Goal: Task Accomplishment & Management: Manage account settings

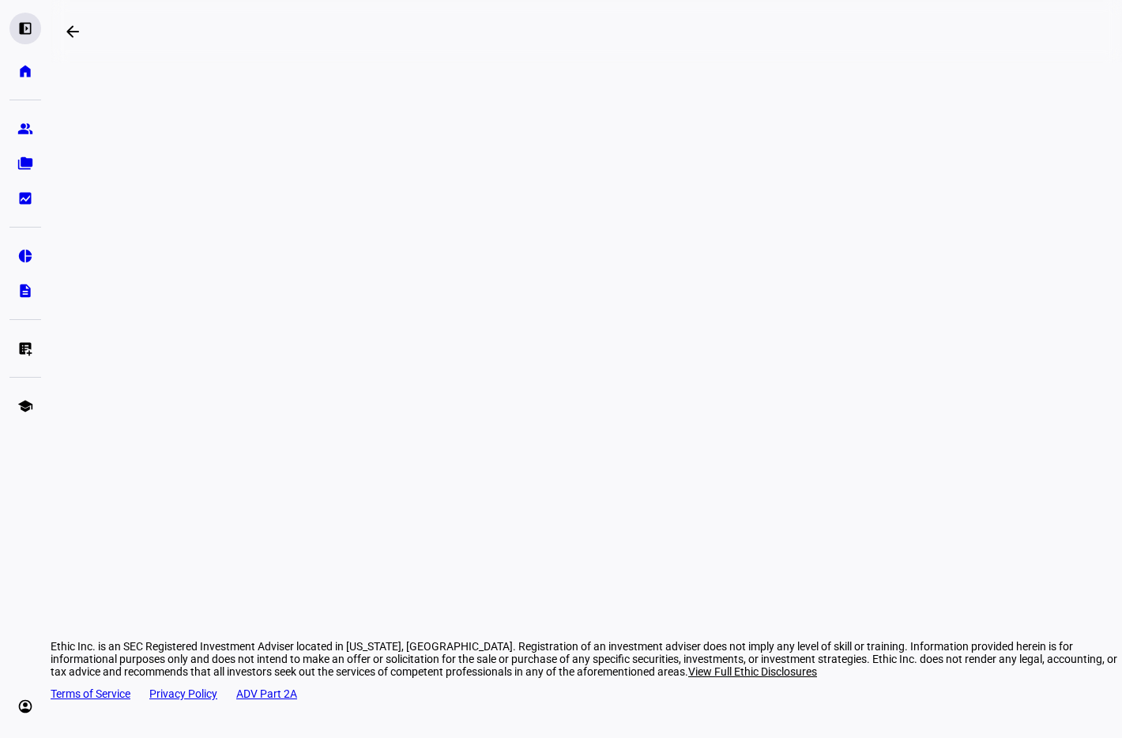
click at [24, 32] on eth-mat-symbol "left_panel_open" at bounding box center [25, 29] width 16 height 16
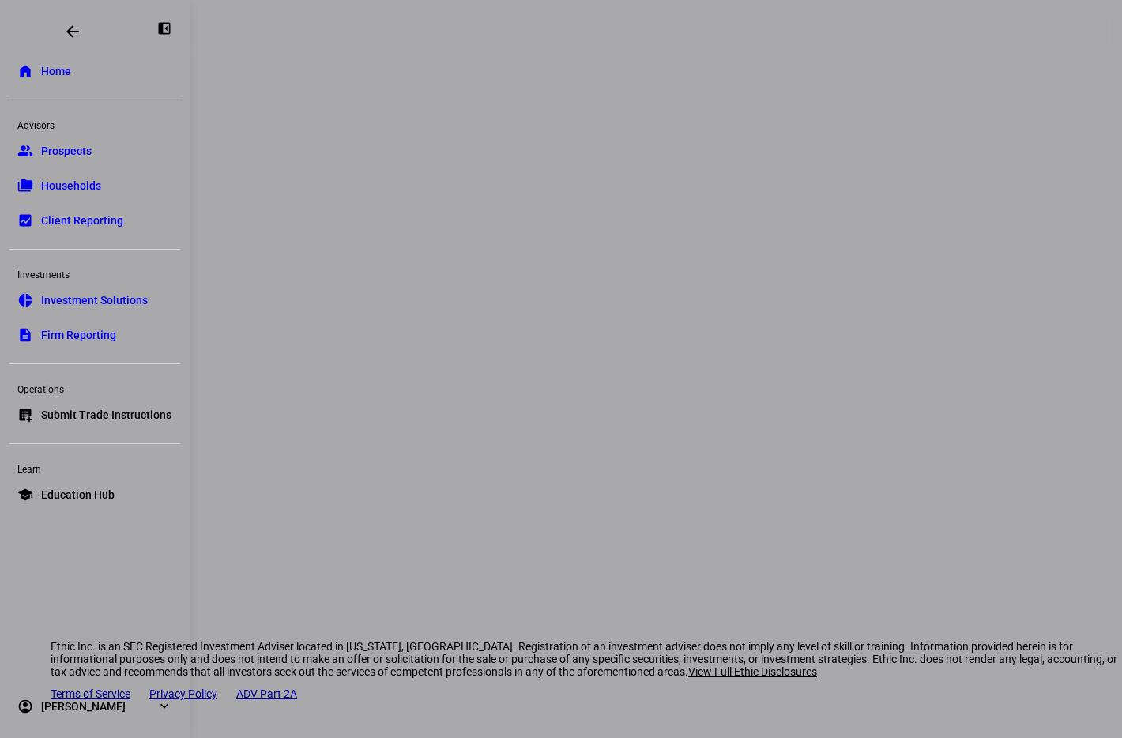
click at [100, 156] on link "group Prospects" at bounding box center [94, 151] width 171 height 32
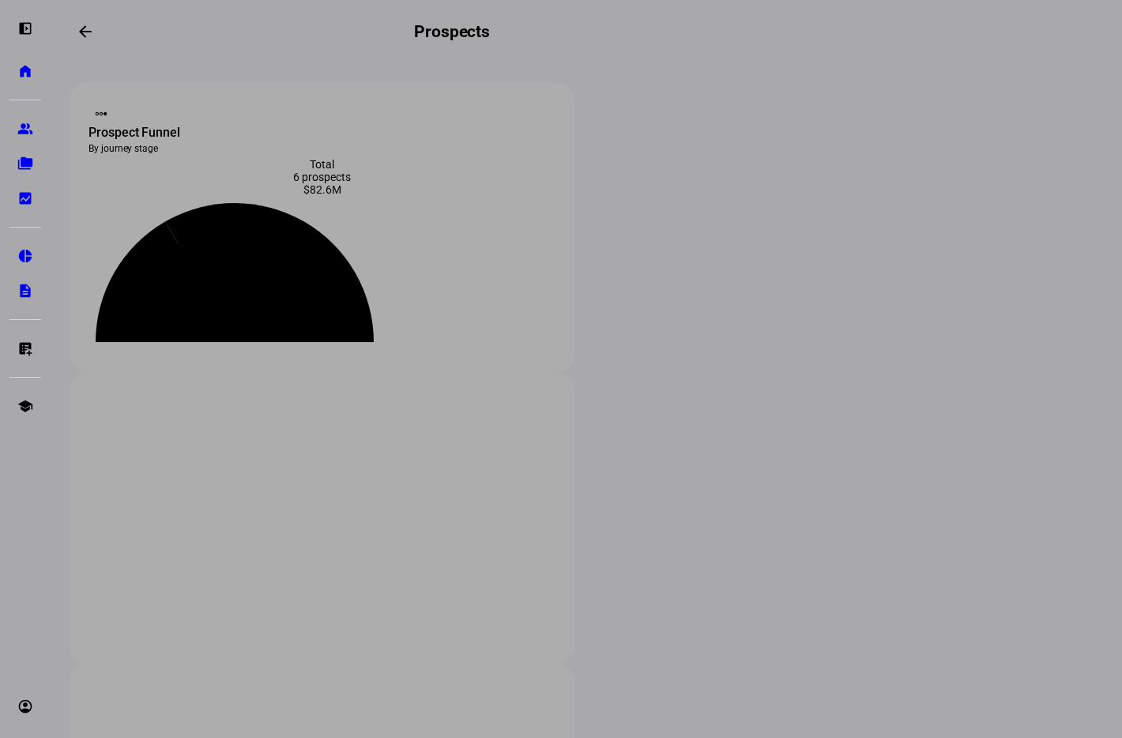
click at [266, 600] on div at bounding box center [561, 369] width 1122 height 738
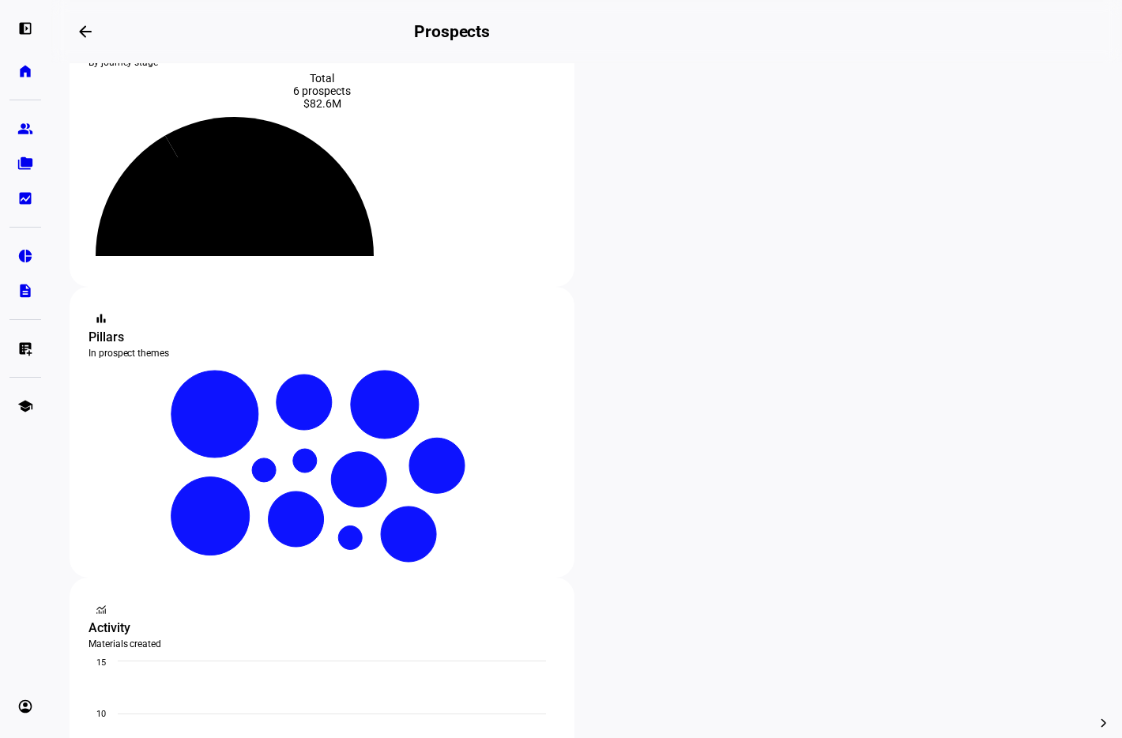
scroll to position [214, 0]
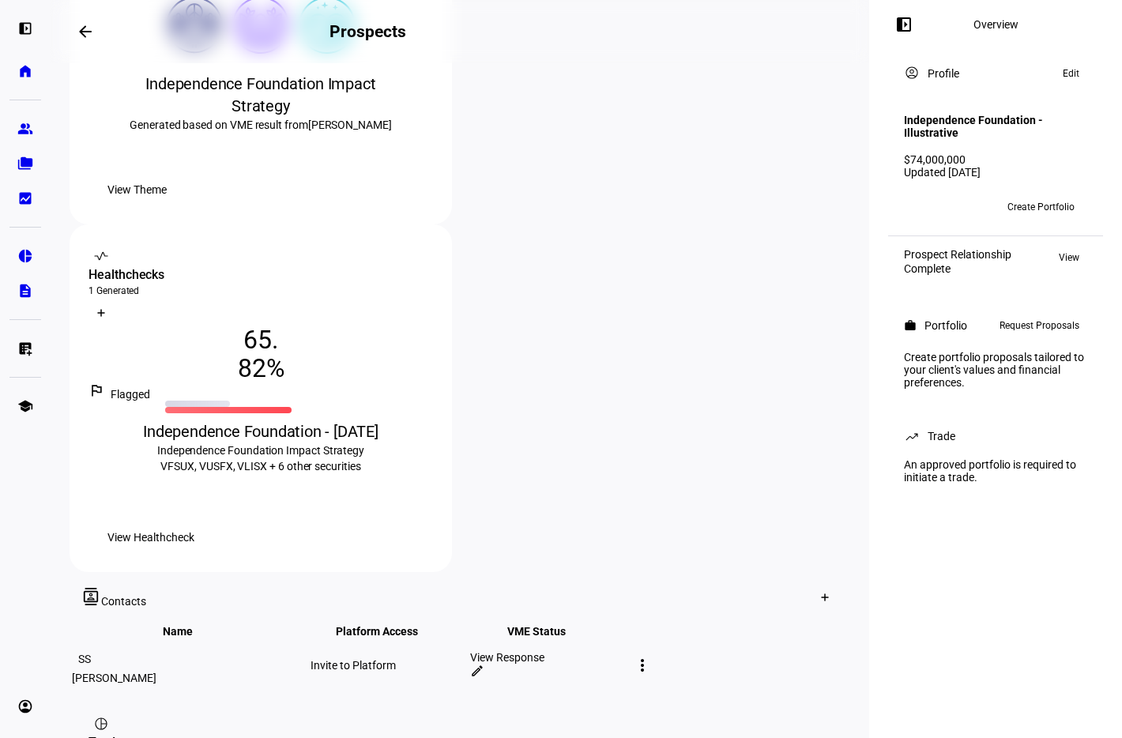
scroll to position [445, 0]
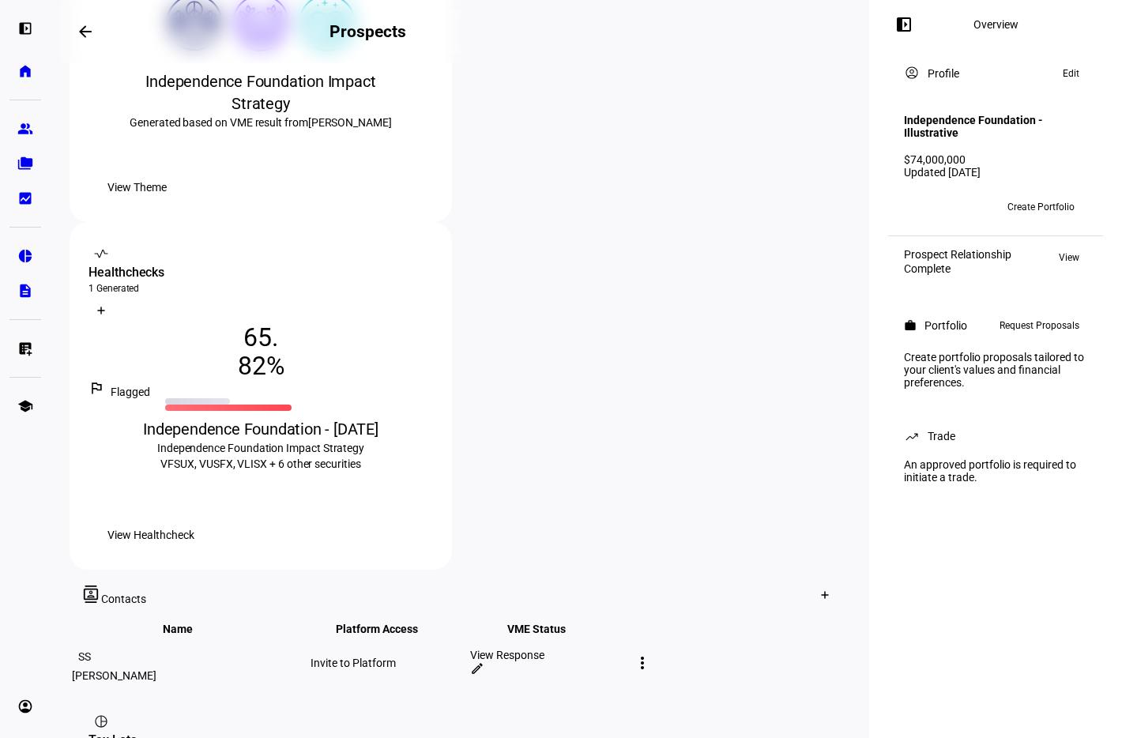
click at [194, 519] on span "View Healthcheck" at bounding box center [150, 535] width 87 height 32
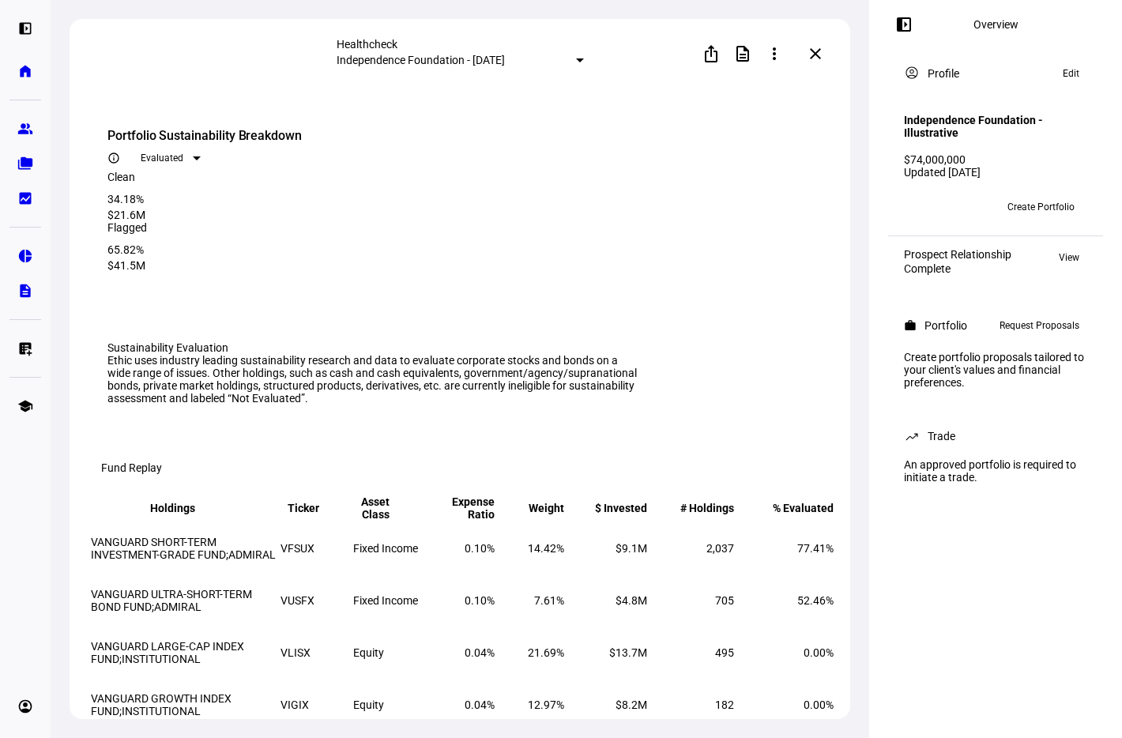
click at [816, 50] on mat-icon "close" at bounding box center [815, 53] width 19 height 19
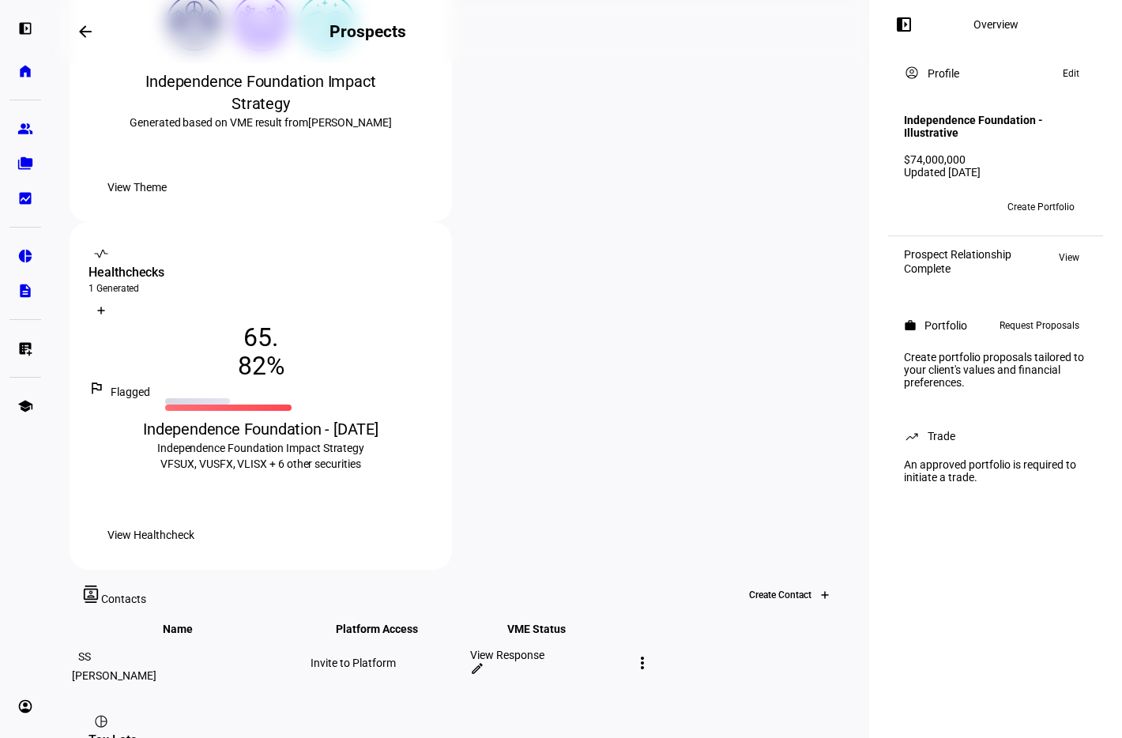
click at [820, 590] on icon at bounding box center [824, 594] width 9 height 9
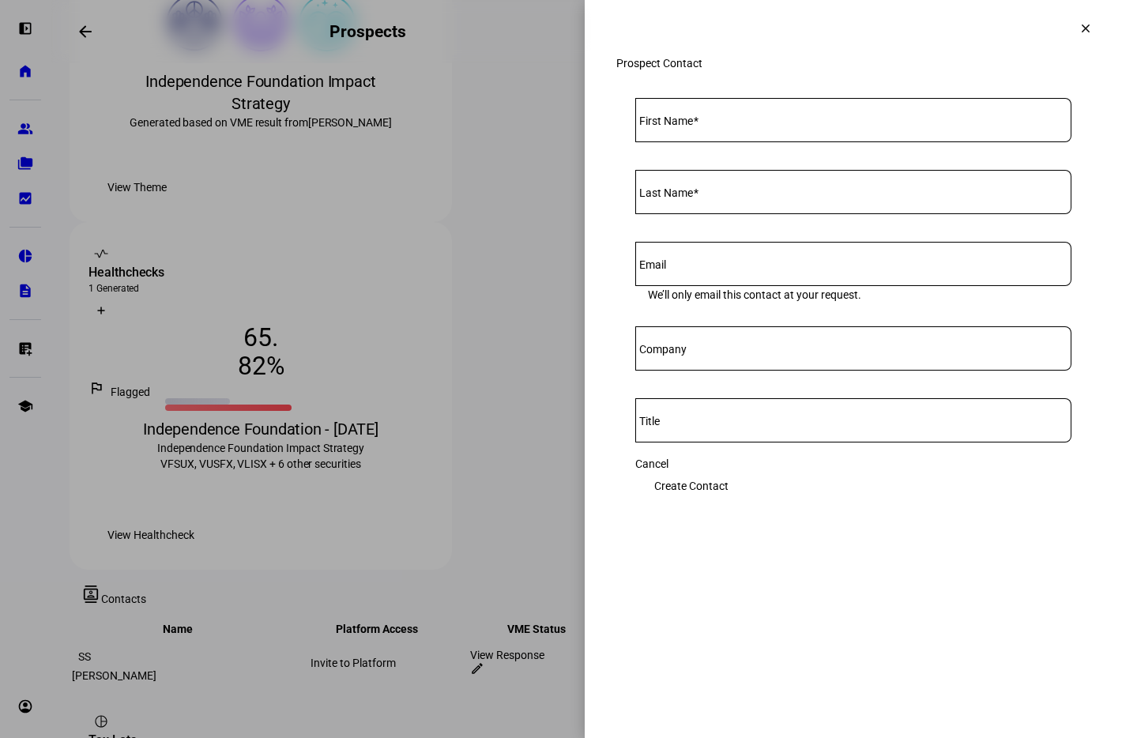
click at [1088, 22] on mat-icon "clear" at bounding box center [1085, 28] width 14 height 14
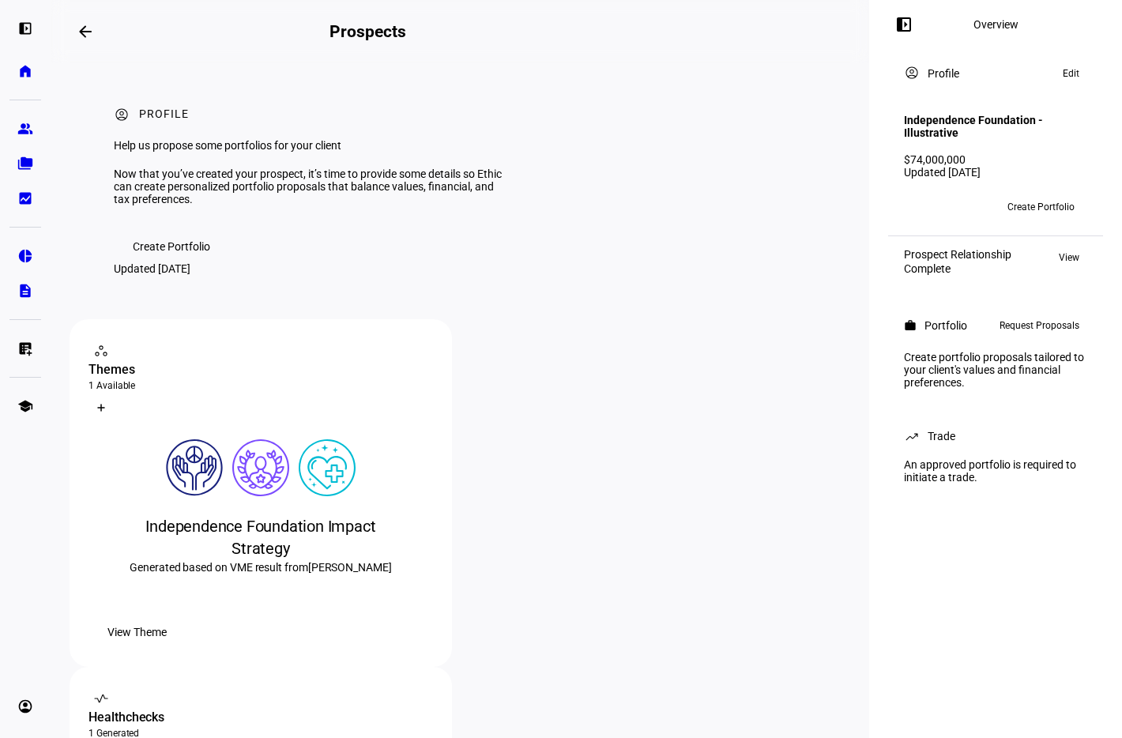
click at [95, 36] on mat-icon "arrow_backwards" at bounding box center [85, 31] width 19 height 19
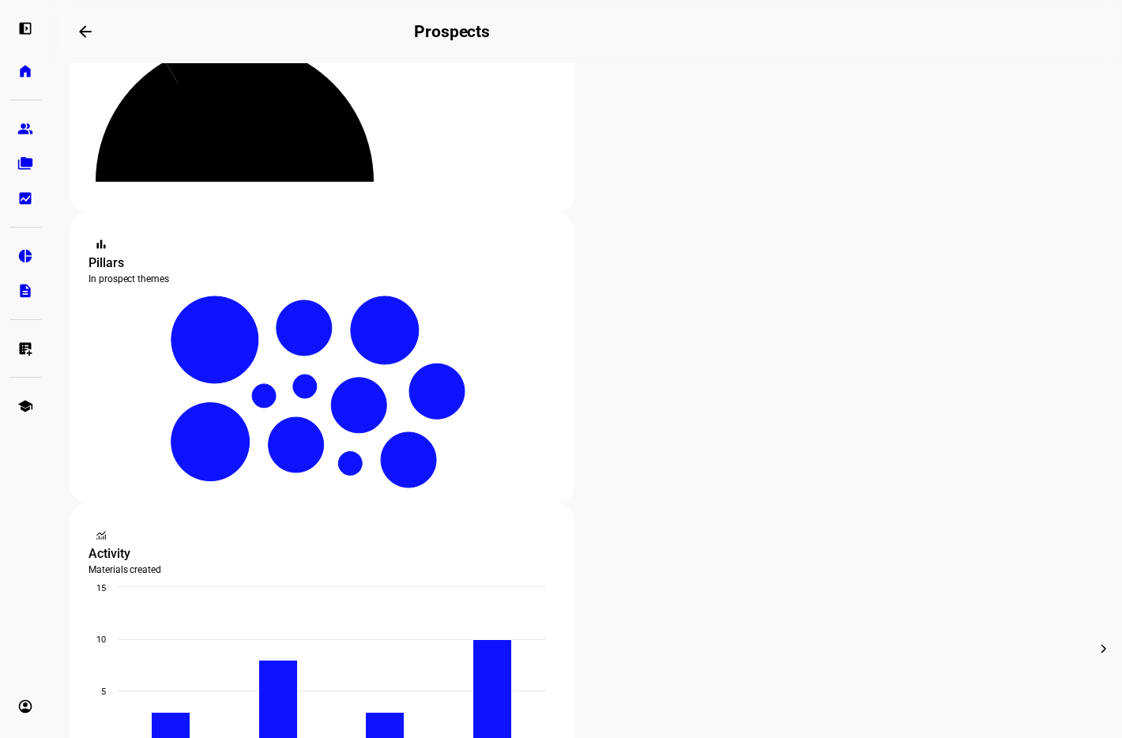
scroll to position [162, 0]
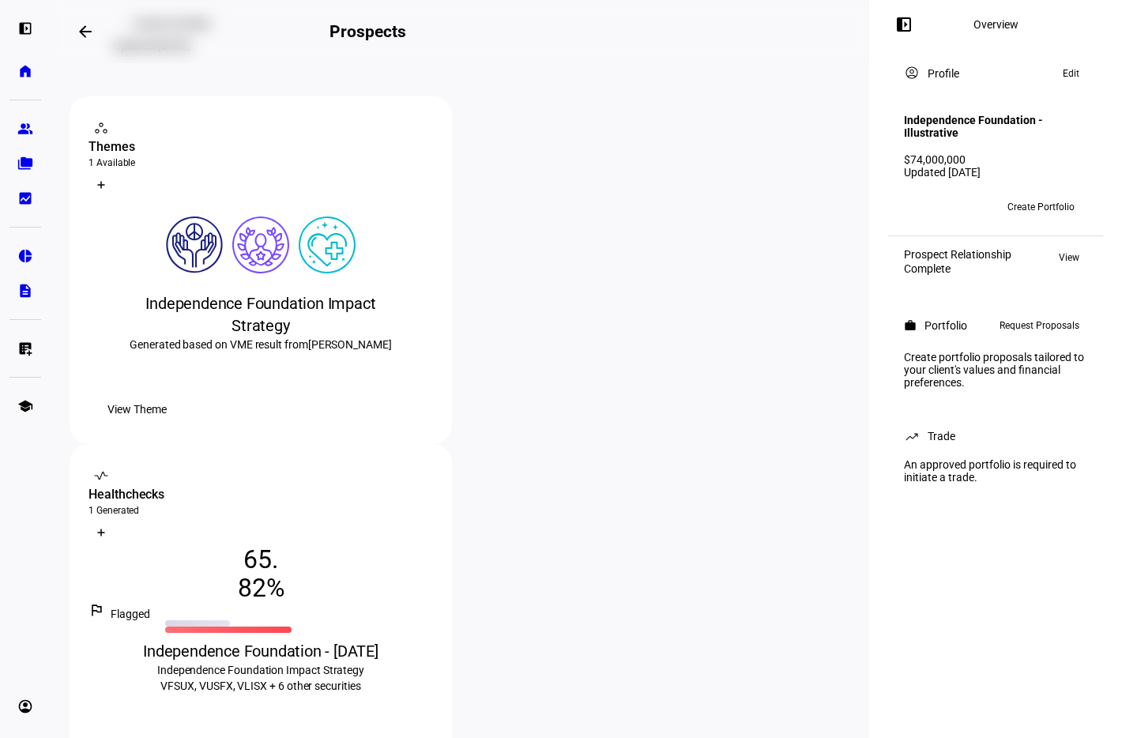
scroll to position [224, 0]
click at [209, 518] on div at bounding box center [196, 530] width 25 height 25
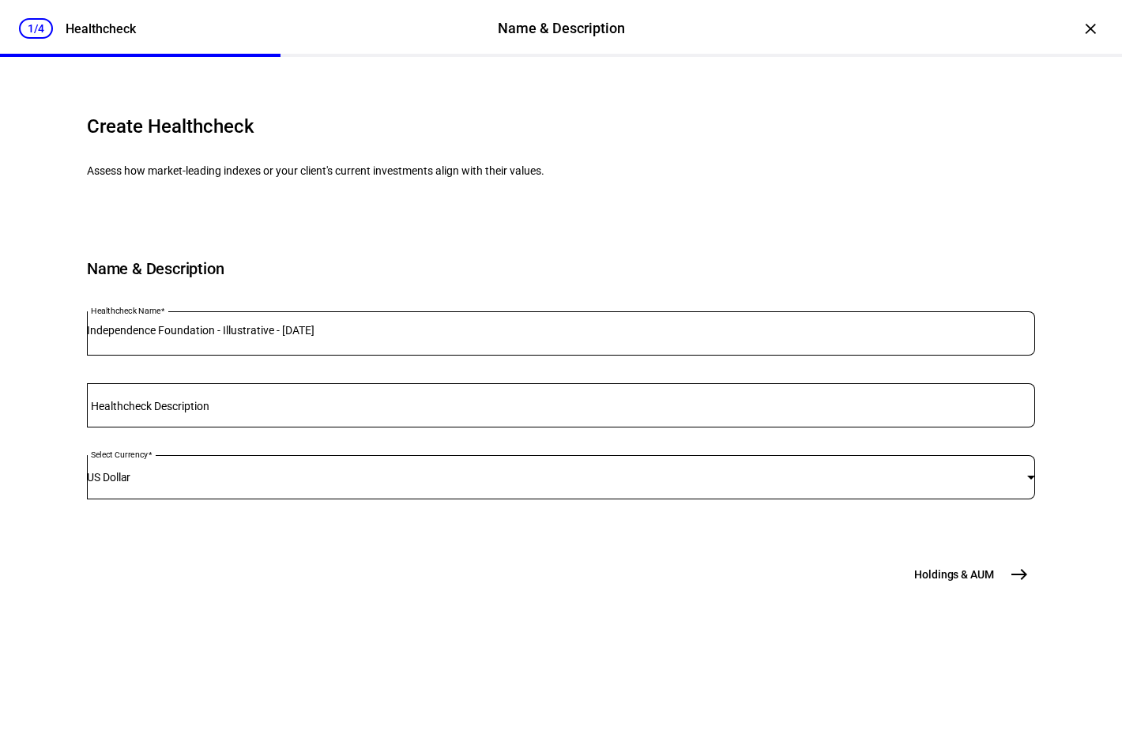
scroll to position [27, 0]
click at [1015, 584] on mat-icon "east" at bounding box center [1019, 574] width 19 height 19
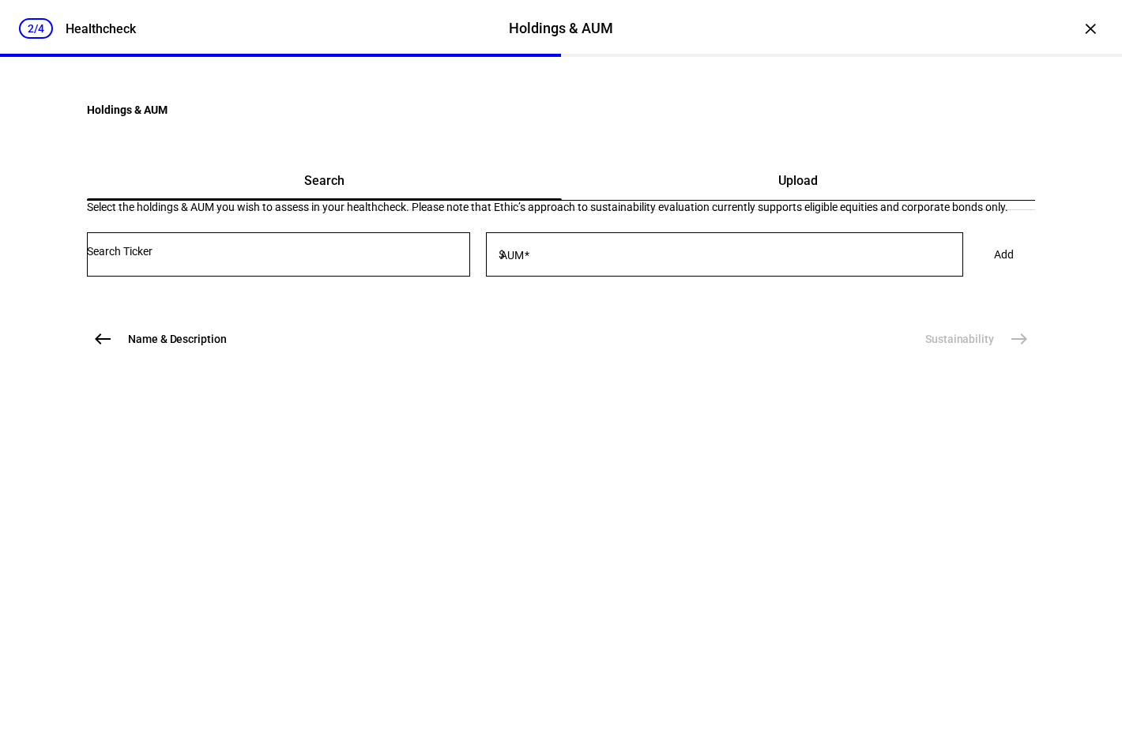
scroll to position [0, 0]
click at [118, 355] on button "Name & Description west" at bounding box center [161, 339] width 149 height 32
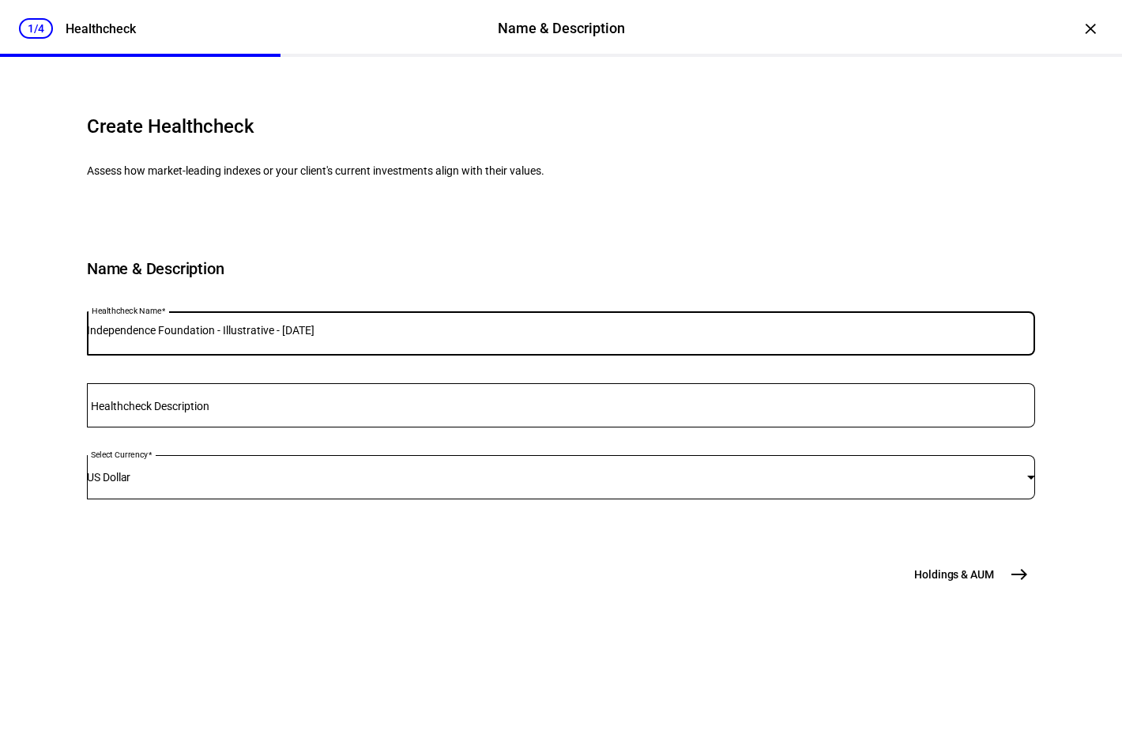
drag, startPoint x: 273, startPoint y: 437, endPoint x: 520, endPoint y: 450, distance: 246.8
click at [520, 355] on div "Independence Foundation - Illustrative - [DATE]" at bounding box center [561, 333] width 948 height 44
type input "Independence Foundation"
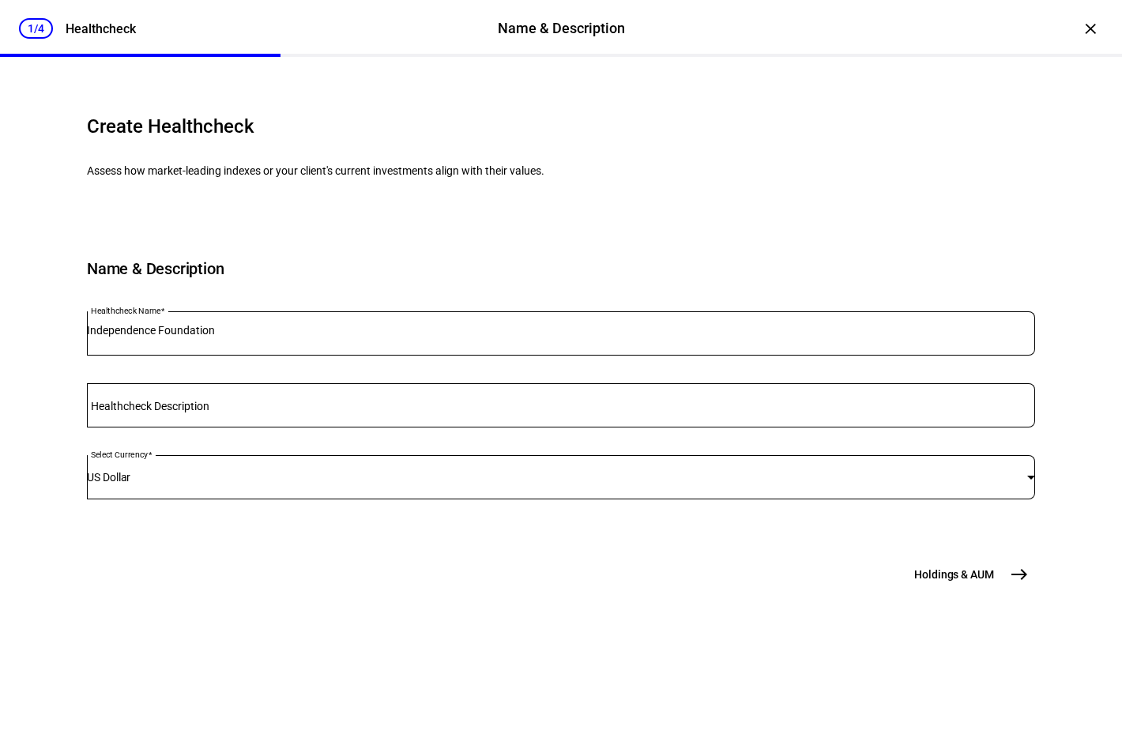
click at [1010, 584] on mat-icon "east" at bounding box center [1019, 574] width 19 height 19
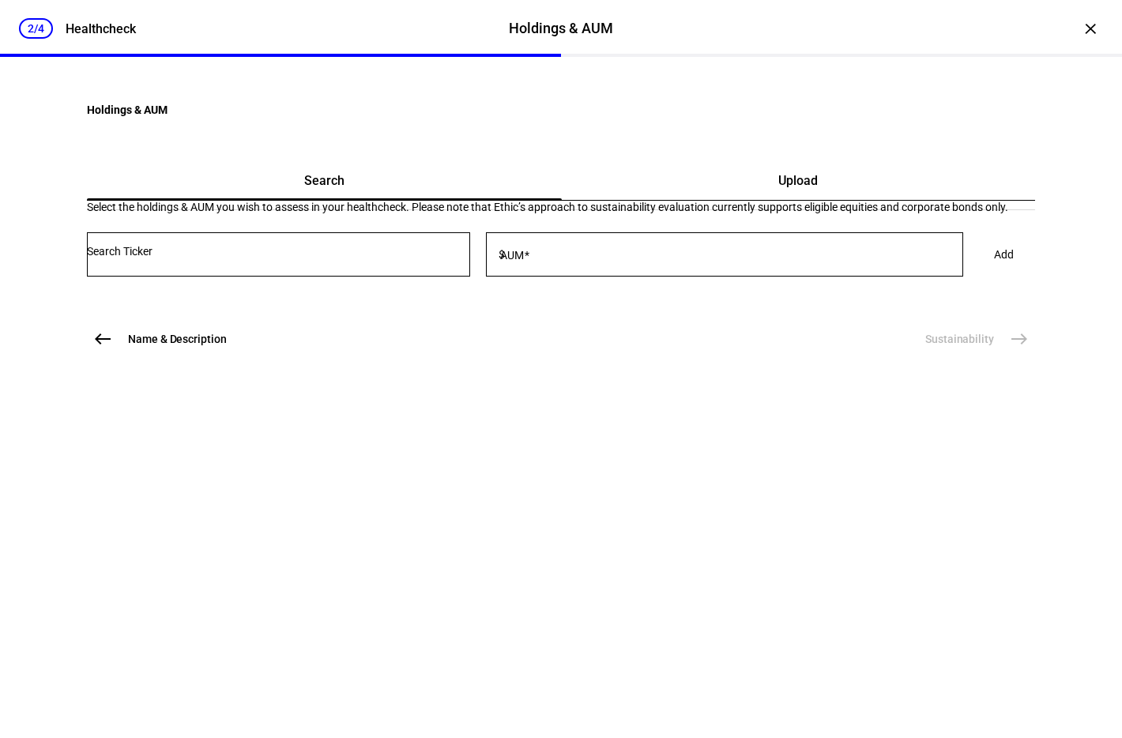
click at [797, 200] on div "Upload" at bounding box center [799, 181] width 474 height 38
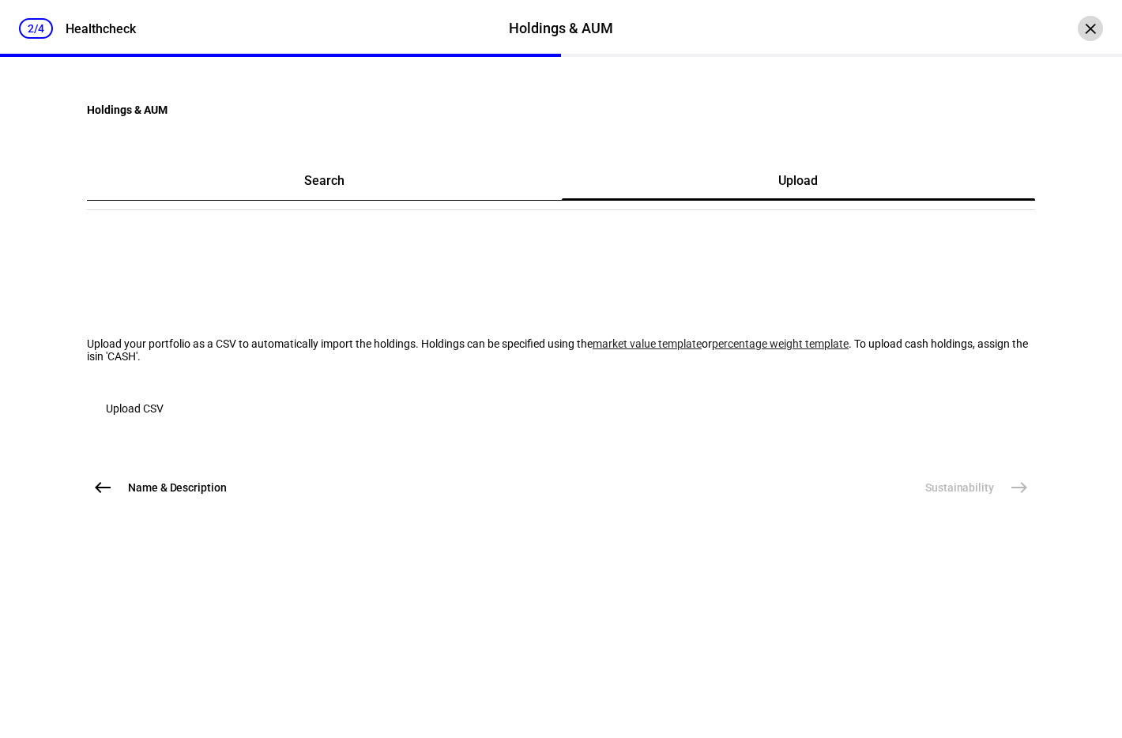
click at [1082, 38] on div "×" at bounding box center [1089, 28] width 25 height 25
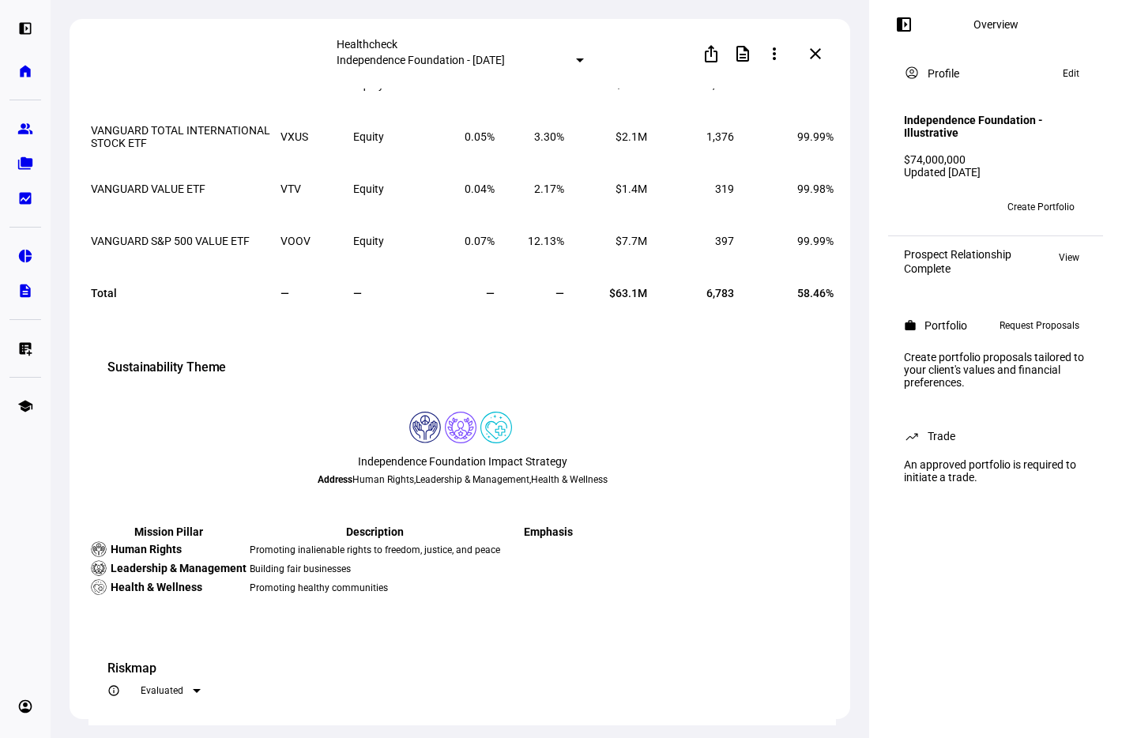
scroll to position [487, 0]
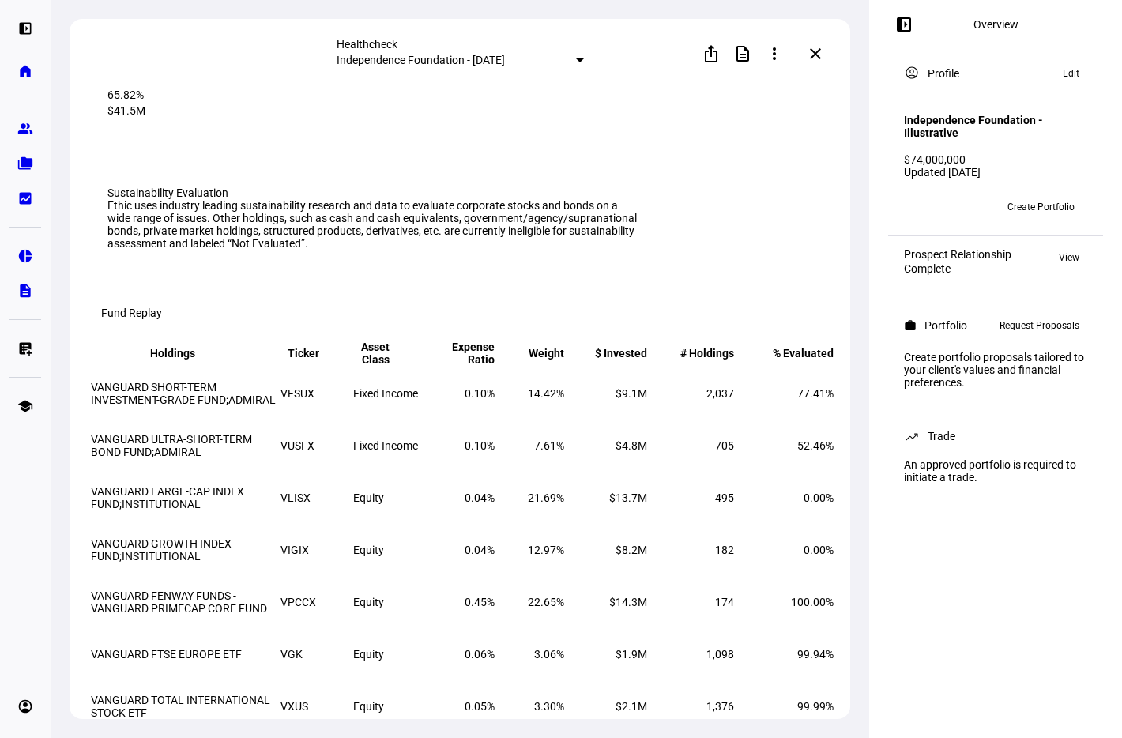
drag, startPoint x: 818, startPoint y: 636, endPoint x: 300, endPoint y: 85, distance: 755.5
click at [300, 85] on plt-healthcheck-details-page-v2 "Healthcheck Independence Foundation - [DATE] ios_share description more_vert mo…" at bounding box center [460, 372] width 780 height 706
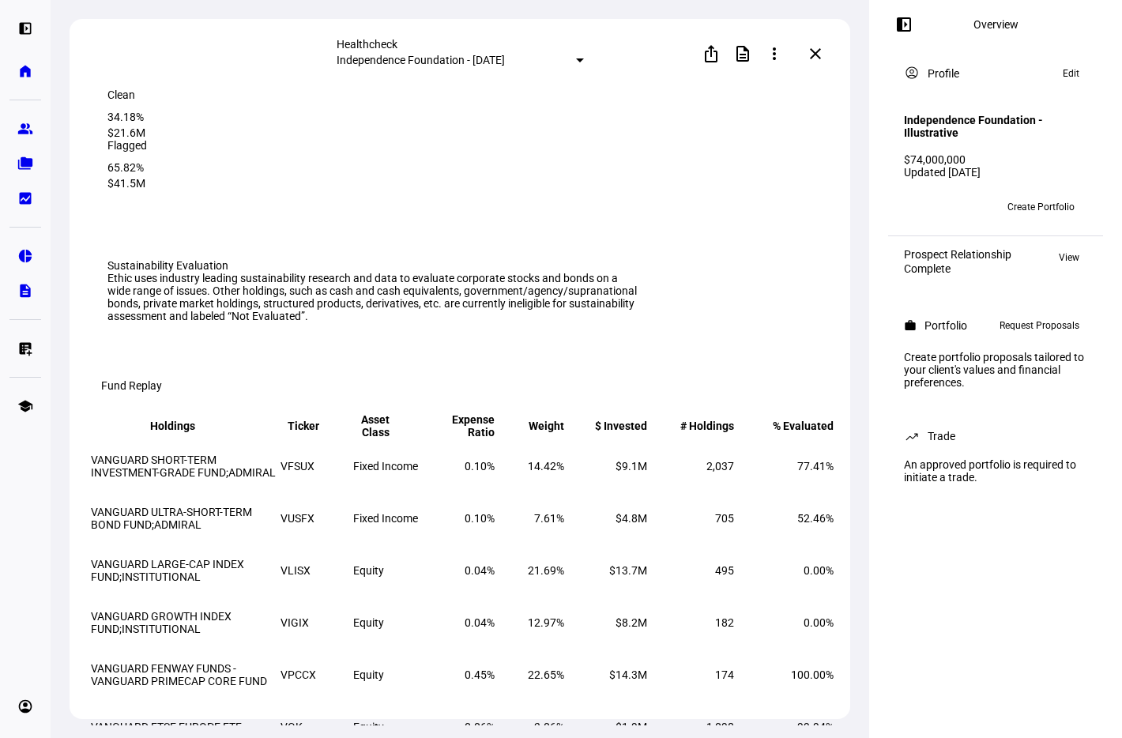
click at [759, 320] on div "Sustainability Evaluation Ethic uses industry leading sustainability research a…" at bounding box center [461, 290] width 709 height 63
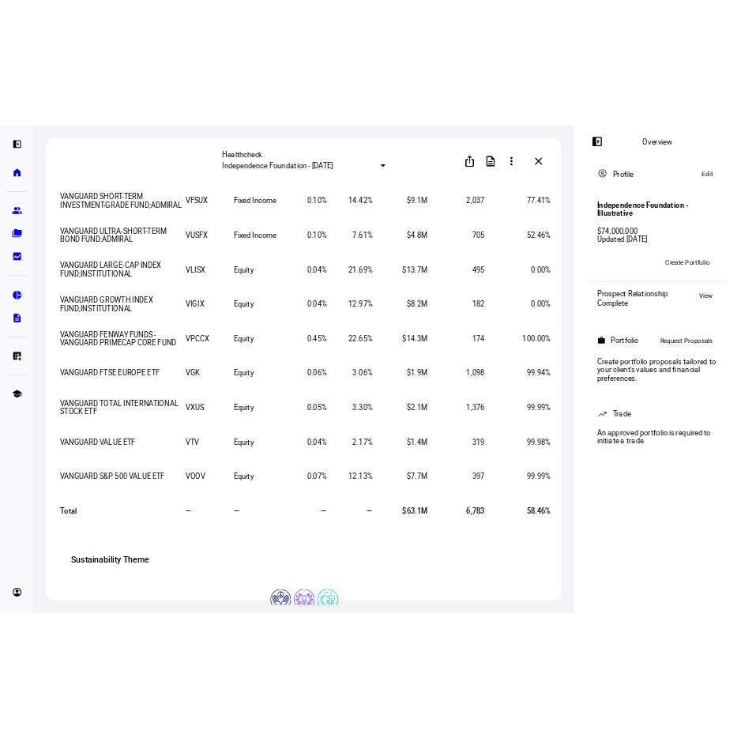
scroll to position [438, 0]
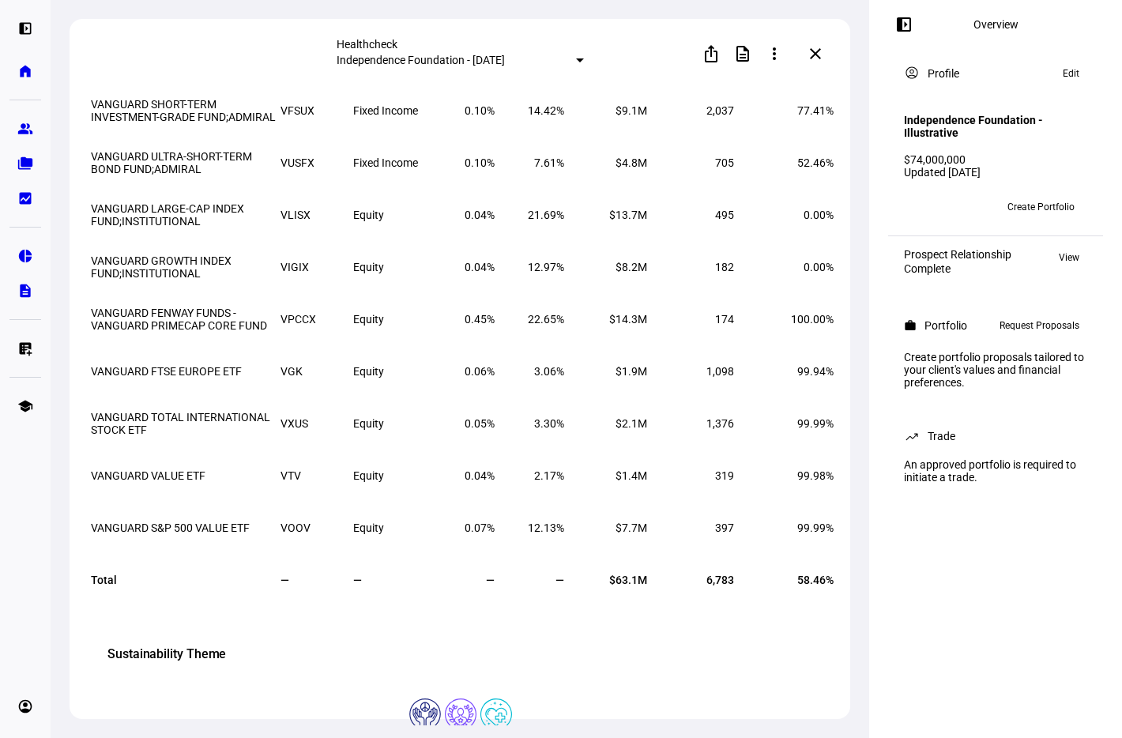
click at [799, 136] on td "77.41%" at bounding box center [785, 110] width 98 height 51
click at [681, 136] on td "2,037" at bounding box center [691, 110] width 85 height 51
click at [614, 84] on th "$ Invested keyboard_arrow_down keyboard_arrow_up" at bounding box center [606, 70] width 81 height 27
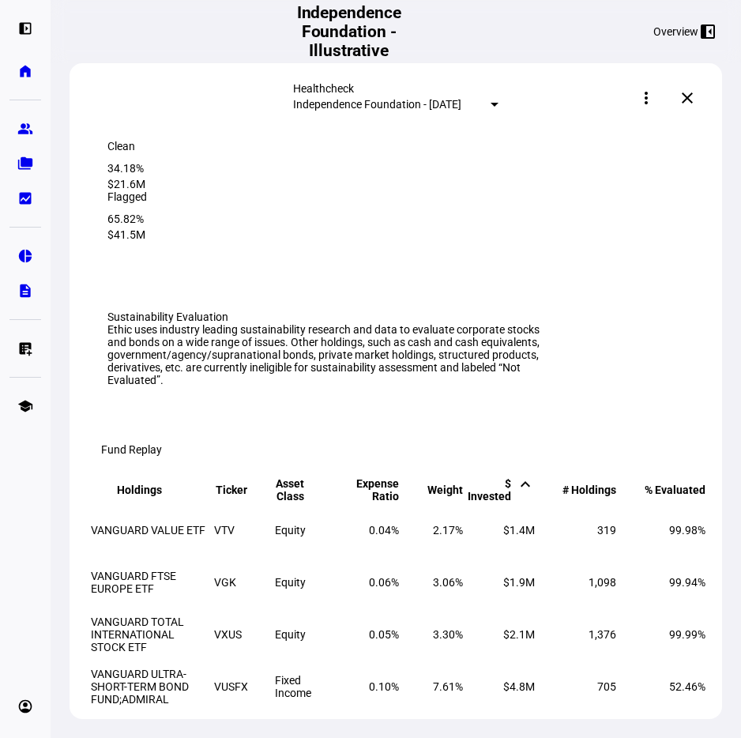
scroll to position [0, 0]
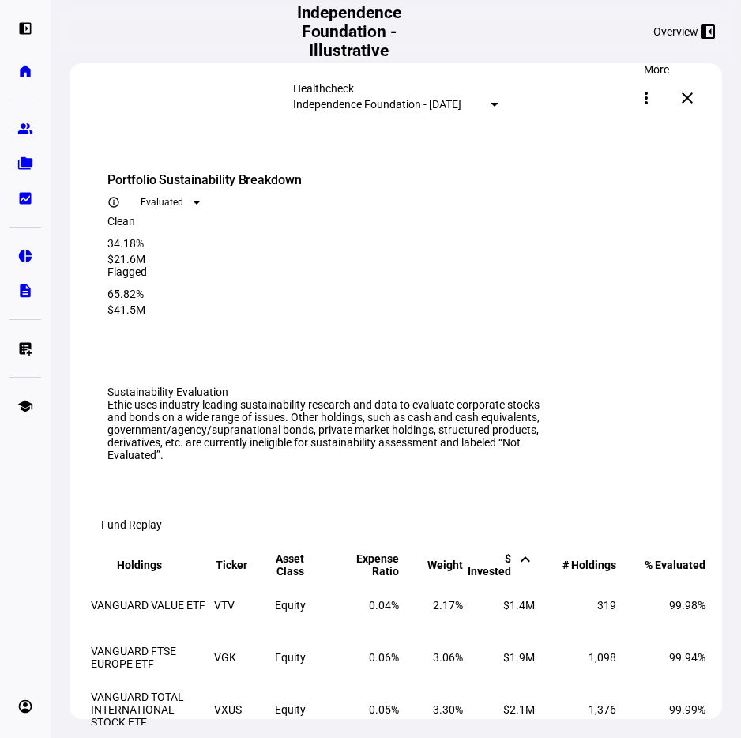
click at [649, 89] on span at bounding box center [646, 98] width 38 height 38
click at [626, 210] on span "Edit" at bounding box center [620, 216] width 19 height 13
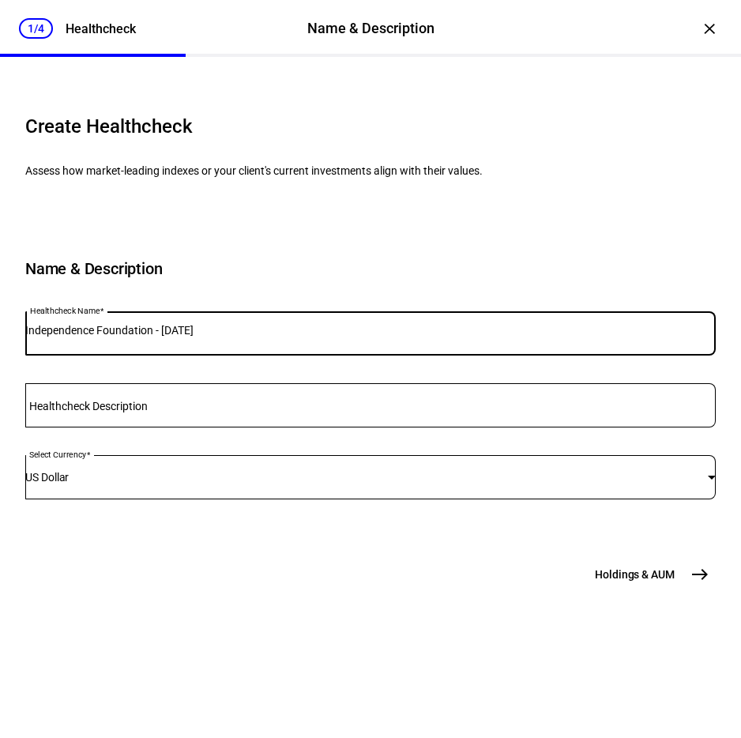
drag, startPoint x: 286, startPoint y: 377, endPoint x: 207, endPoint y: 377, distance: 79.0
click at [207, 337] on input "Independence Foundation - [DATE]" at bounding box center [370, 330] width 690 height 13
type input "Independence Foundation - Illustrative"
click at [702, 590] on span "east" at bounding box center [700, 574] width 32 height 32
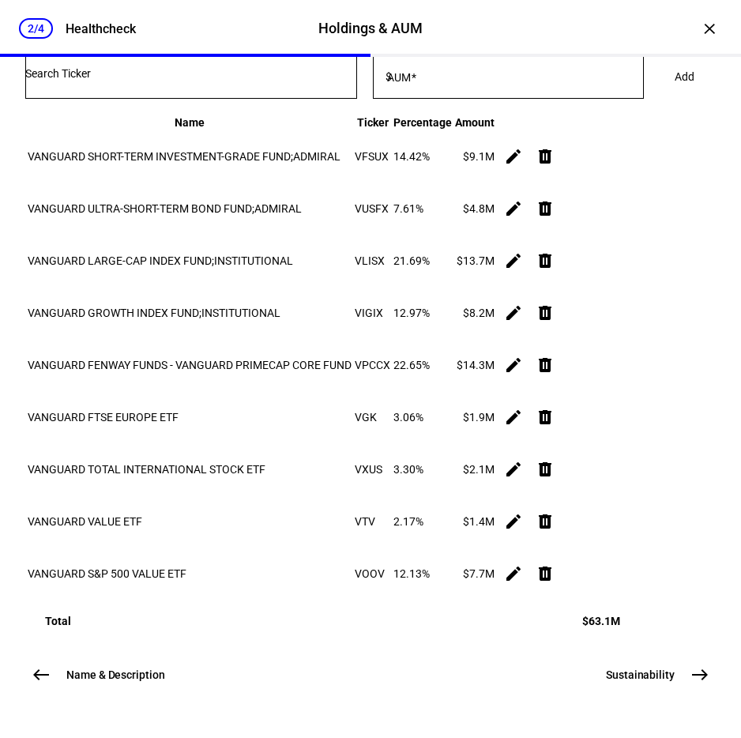
scroll to position [491, 0]
click at [690, 669] on mat-icon "east" at bounding box center [699, 674] width 19 height 19
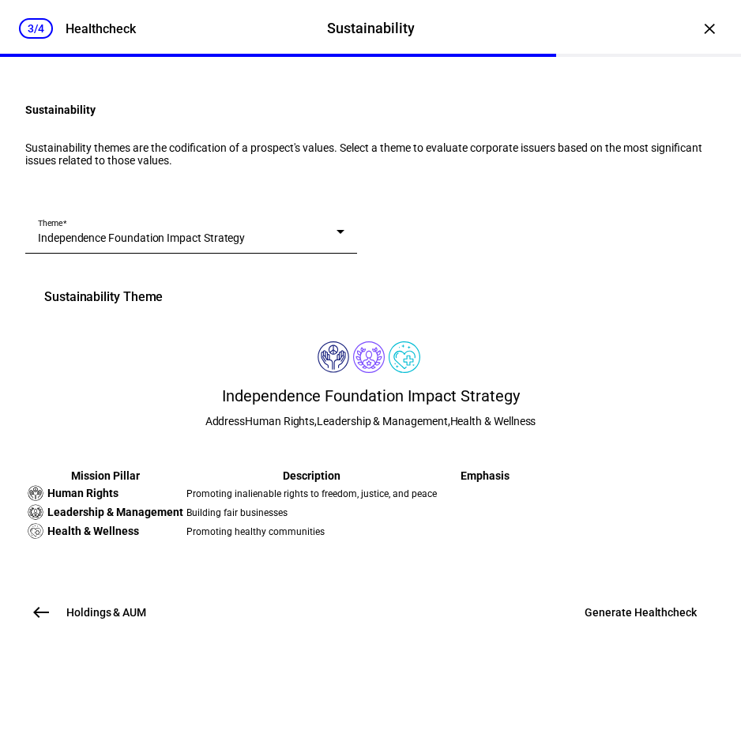
scroll to position [191, 0]
click at [683, 631] on span at bounding box center [641, 612] width 150 height 38
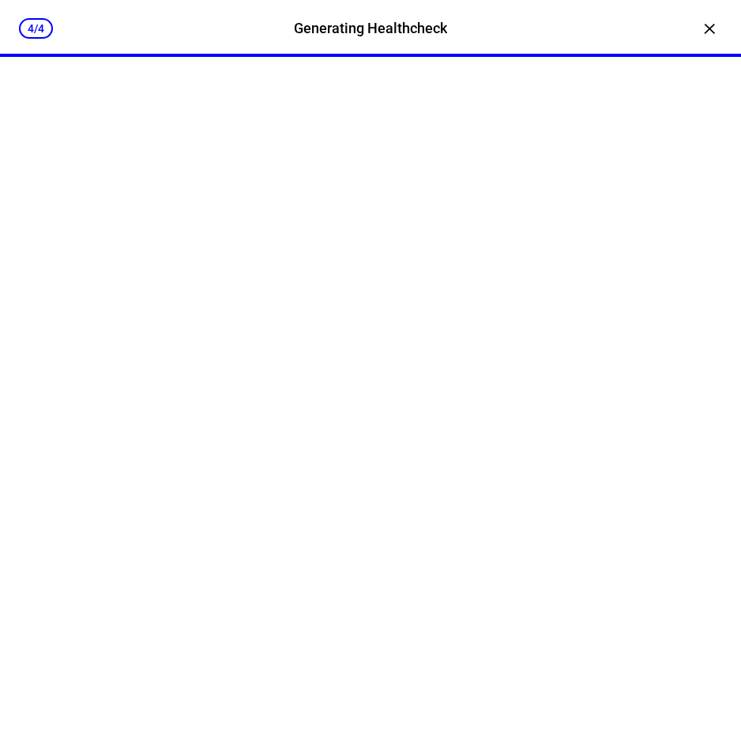
scroll to position [0, 0]
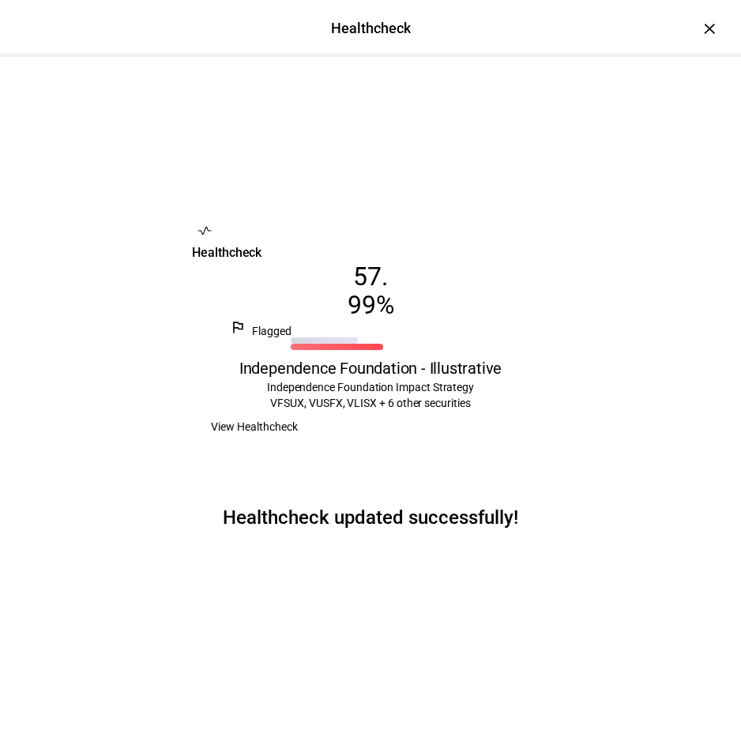
click at [298, 435] on span "View Healthcheck" at bounding box center [254, 427] width 87 height 32
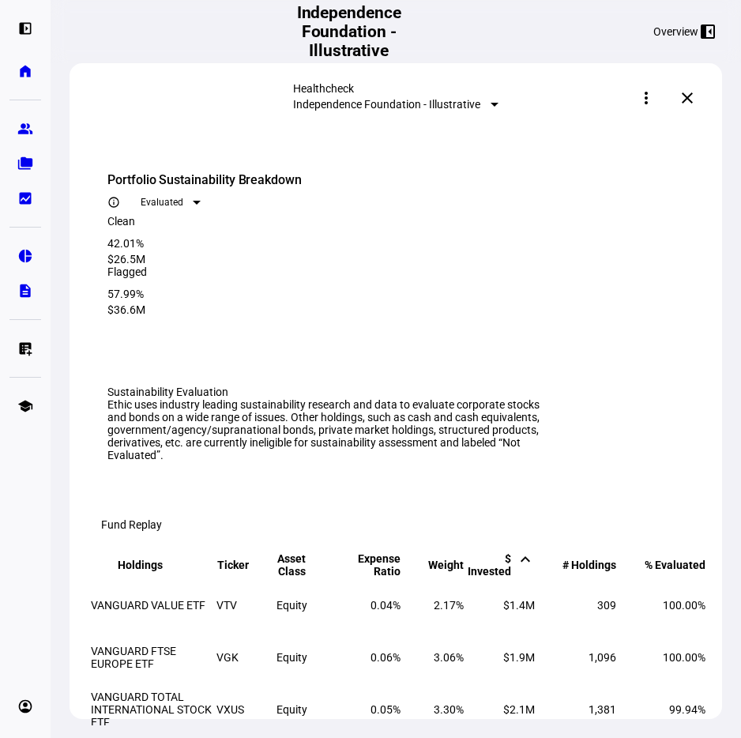
click at [655, 102] on mat-icon "more_vert" at bounding box center [646, 97] width 19 height 19
click at [622, 172] on span "View PDF" at bounding box center [634, 178] width 47 height 13
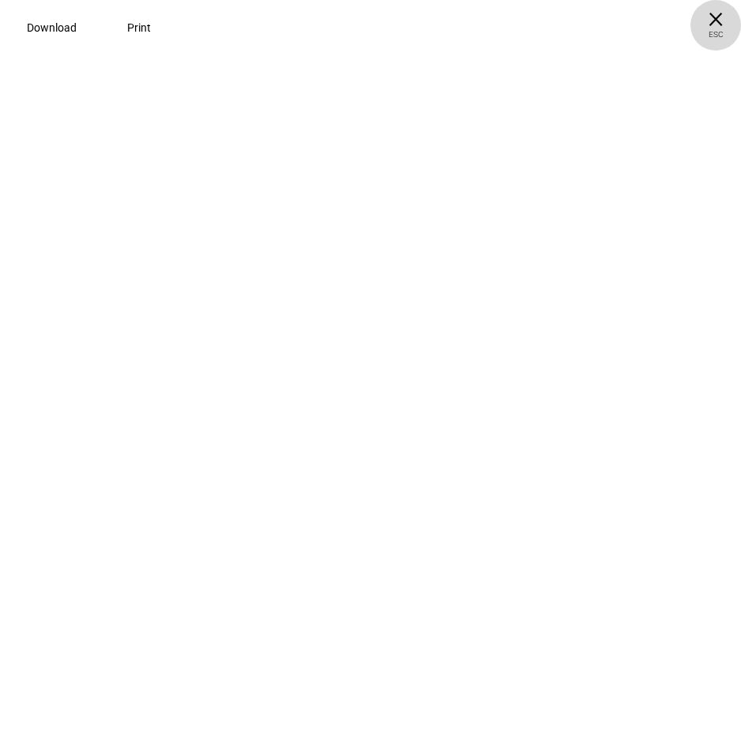
click at [715, 23] on span "× ESC" at bounding box center [715, 25] width 51 height 51
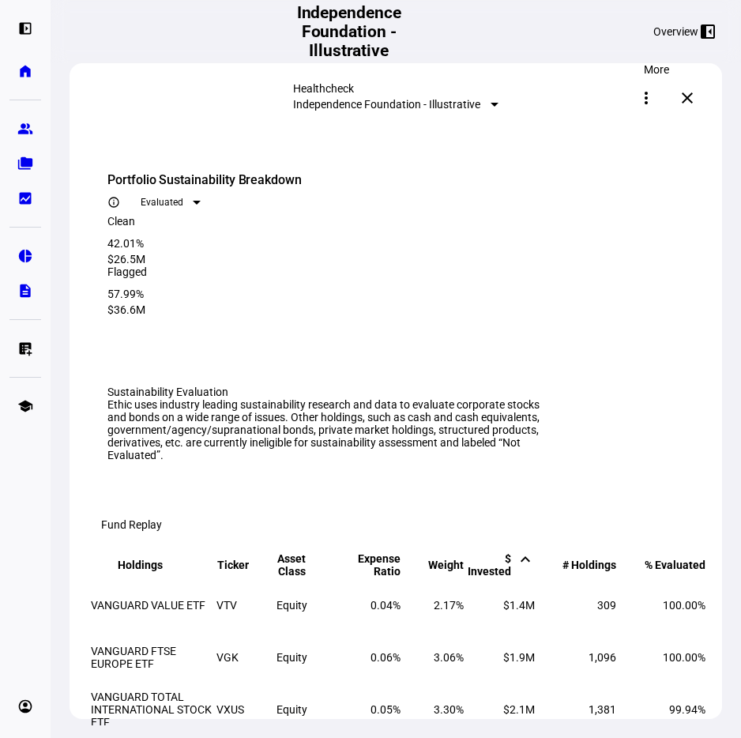
click at [647, 88] on span at bounding box center [646, 98] width 38 height 38
click at [631, 137] on span "Share" at bounding box center [625, 140] width 28 height 13
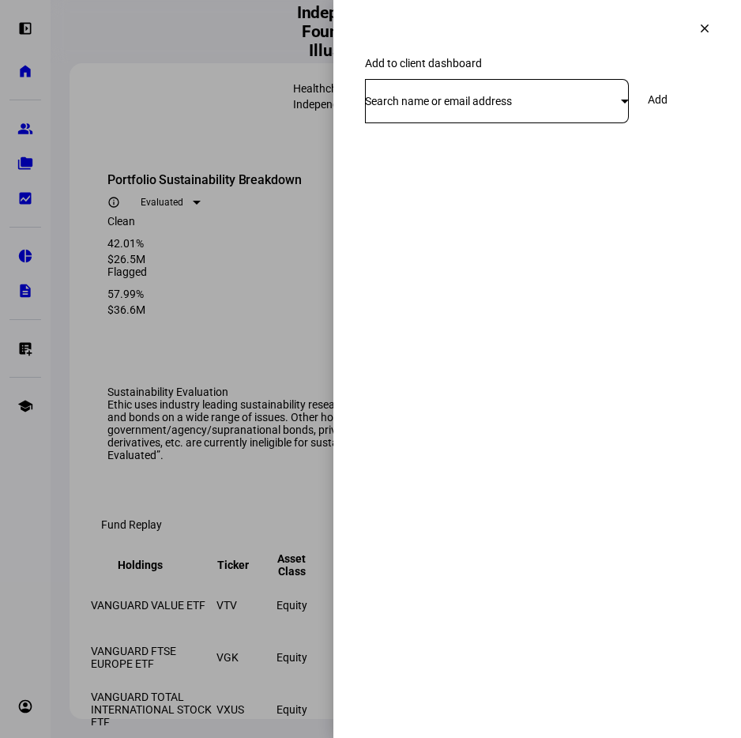
click at [566, 110] on div "Search name or email address" at bounding box center [497, 101] width 264 height 44
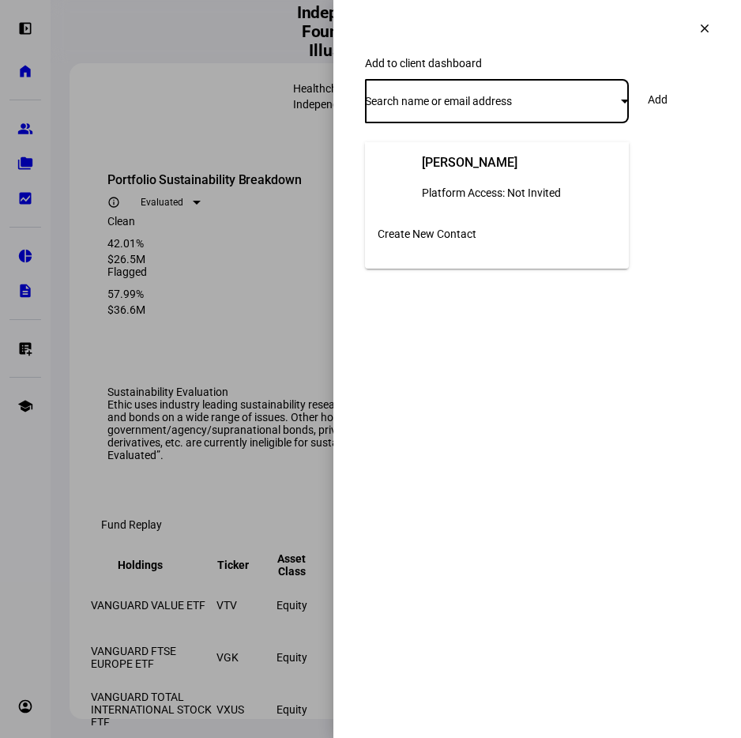
drag, startPoint x: 693, startPoint y: 217, endPoint x: 707, endPoint y: 152, distance: 66.3
click at [693, 217] on div at bounding box center [370, 369] width 741 height 738
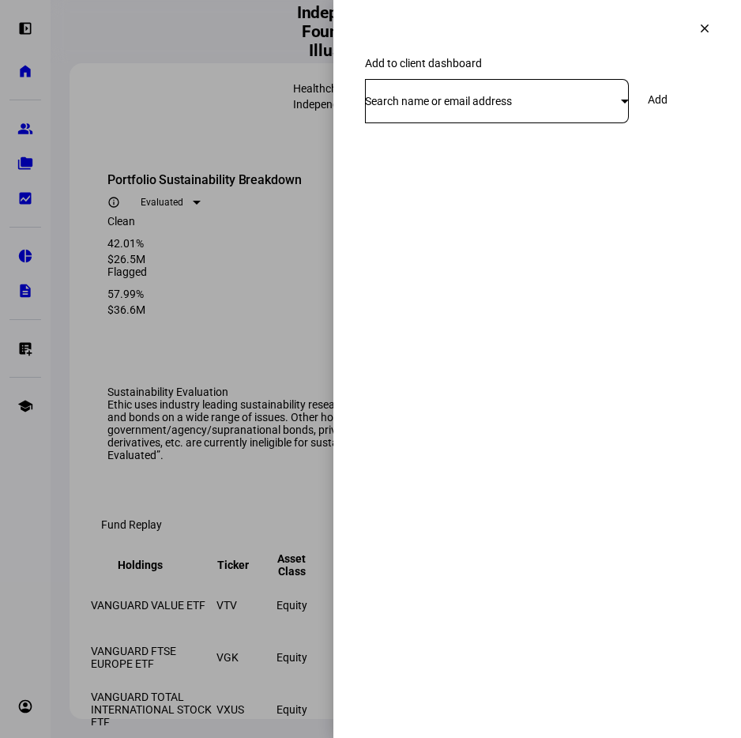
click at [701, 34] on mat-icon "clear" at bounding box center [704, 28] width 14 height 14
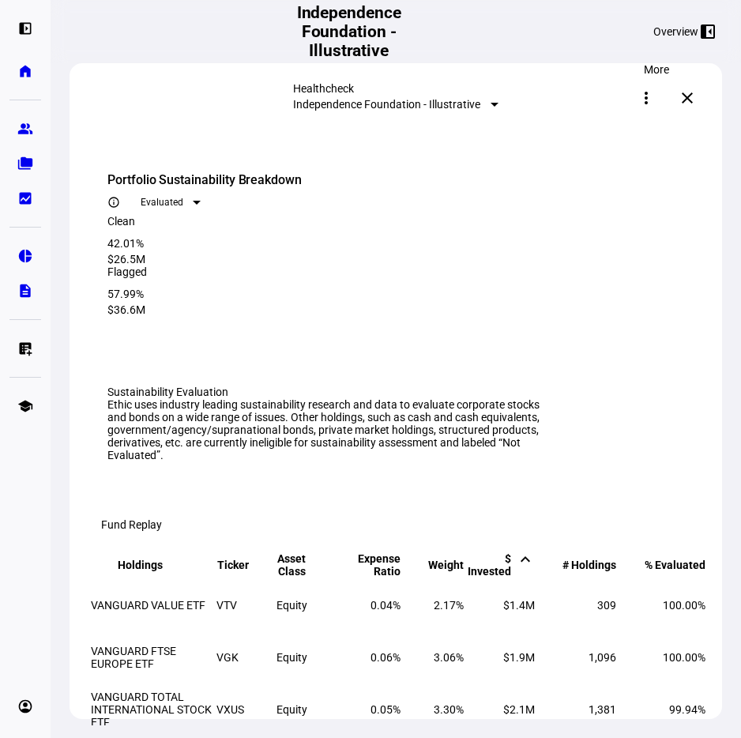
click at [661, 104] on span at bounding box center [646, 98] width 38 height 38
click at [623, 172] on span "View PDF" at bounding box center [634, 178] width 47 height 13
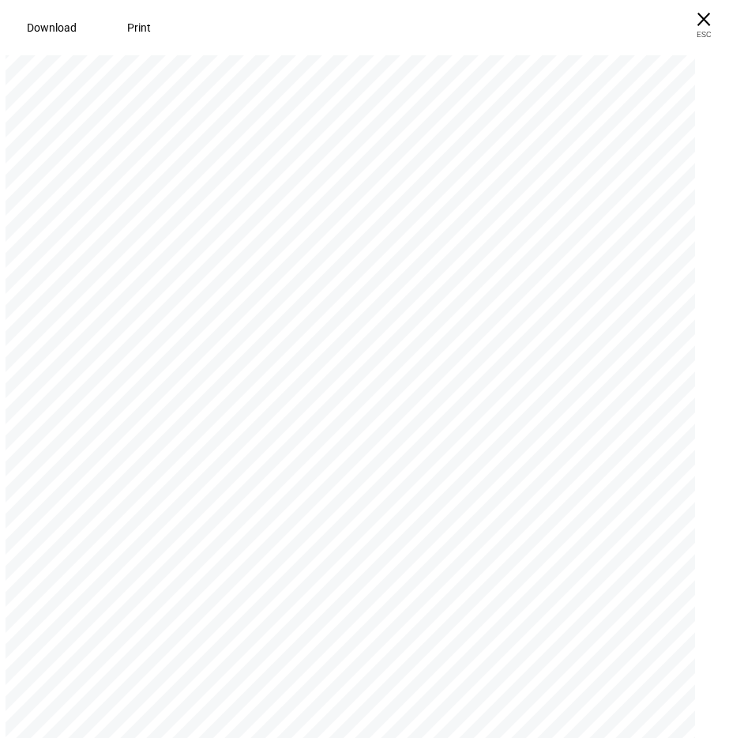
scroll to position [99, 0]
click at [45, 30] on span "Download" at bounding box center [52, 27] width 50 height 13
